Goal: Information Seeking & Learning: Compare options

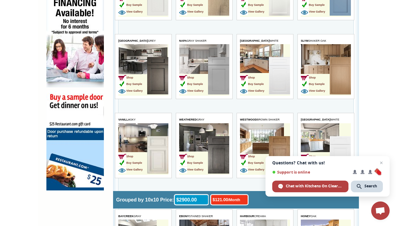
scroll to position [401, 0]
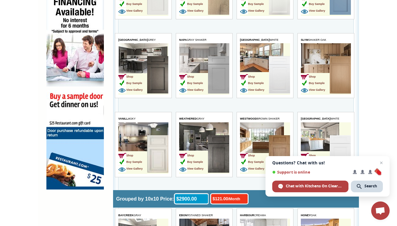
click at [157, 80] on img at bounding box center [157, 74] width 21 height 37
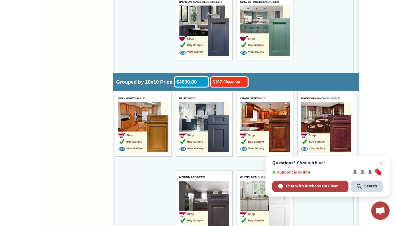
scroll to position [1571, 0]
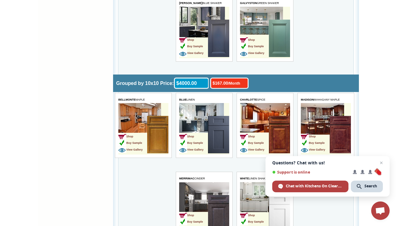
click at [211, 201] on img at bounding box center [218, 213] width 21 height 37
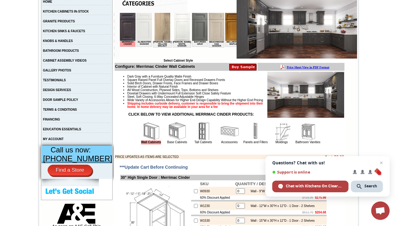
scroll to position [129, 0]
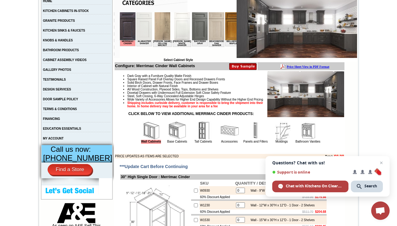
click at [129, 26] on img at bounding box center [128, 26] width 16 height 28
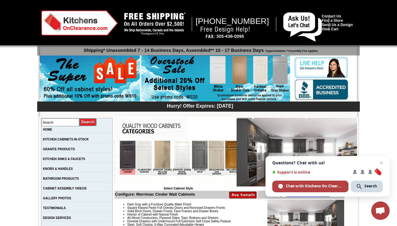
click at [258, 156] on img at bounding box center [296, 152] width 120 height 69
click at [381, 162] on span "Close chat" at bounding box center [381, 163] width 8 height 8
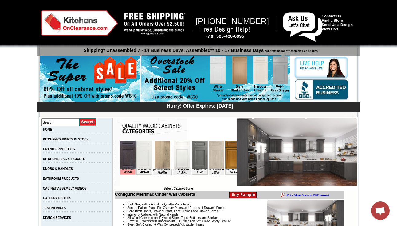
click at [290, 159] on img at bounding box center [296, 152] width 120 height 69
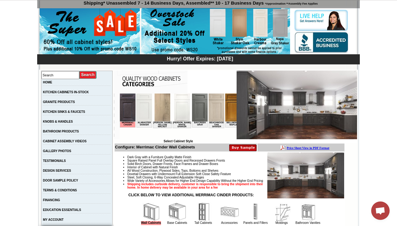
scroll to position [56, 0]
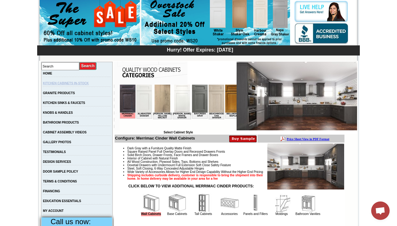
click at [77, 84] on link "KITCHEN CABINETS IN-STOCK" at bounding box center [66, 83] width 46 height 3
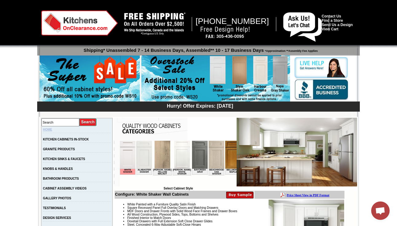
click at [52, 128] on link "HOME" at bounding box center [47, 129] width 9 height 3
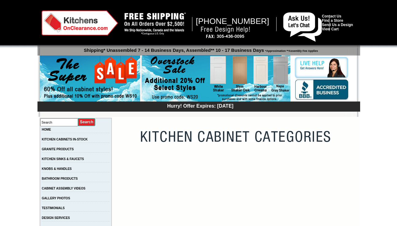
scroll to position [560, 0]
